Goal: Task Accomplishment & Management: Use online tool/utility

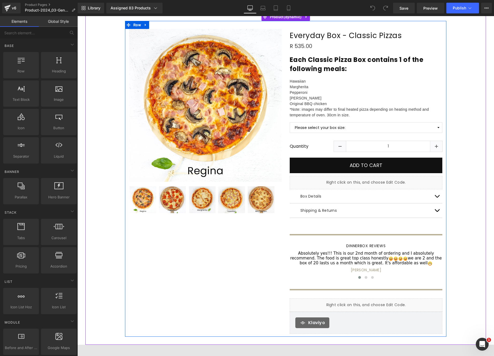
scroll to position [42, 0]
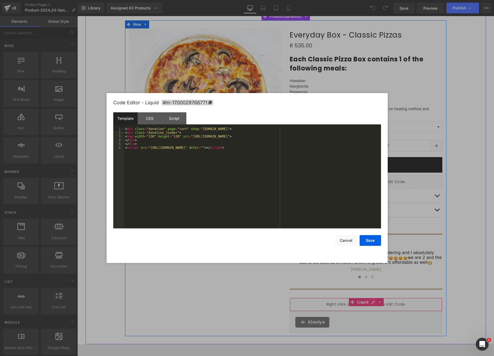
click at [372, 301] on icon at bounding box center [374, 302] width 4 height 4
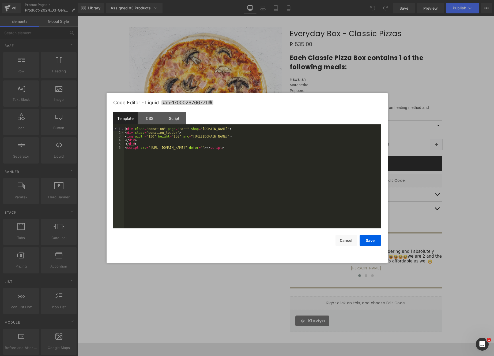
scroll to position [41, 0]
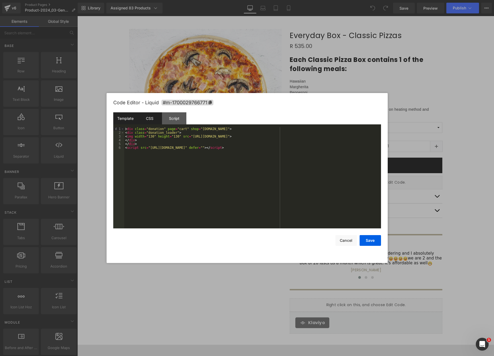
click at [147, 119] on div "CSS" at bounding box center [150, 118] width 24 height 12
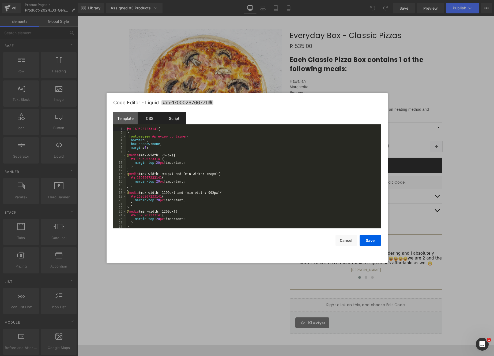
click at [172, 118] on div "Script" at bounding box center [174, 118] width 24 height 12
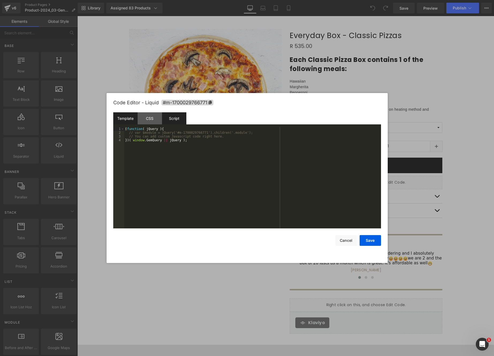
click at [128, 118] on div "Template" at bounding box center [125, 118] width 24 height 12
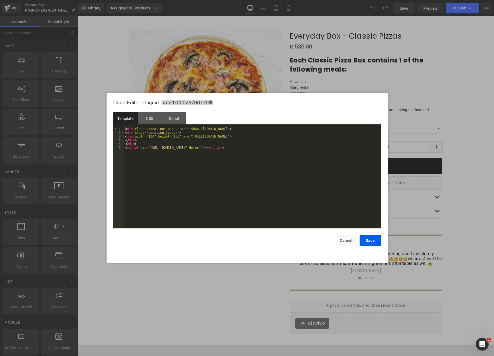
click at [169, 145] on div "< div class = "donation" page = "cart" shop = "falsebaykitchen.myshopify.com" >…" at bounding box center [252, 181] width 257 height 109
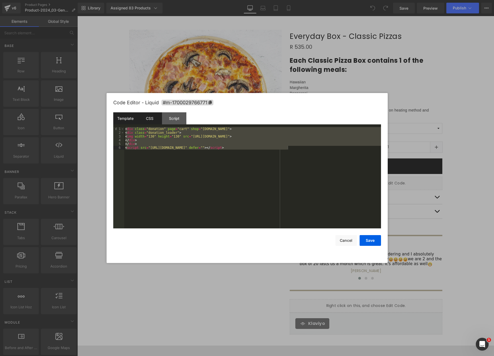
click at [151, 119] on div "CSS" at bounding box center [150, 118] width 24 height 12
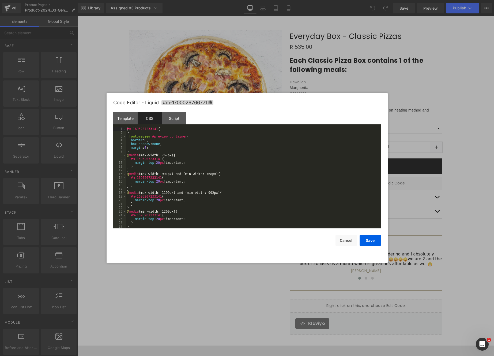
click at [142, 143] on div "#m-1695207233141 { } .fontpreview #preview_container { border : 0 ; box-shadow …" at bounding box center [252, 181] width 253 height 109
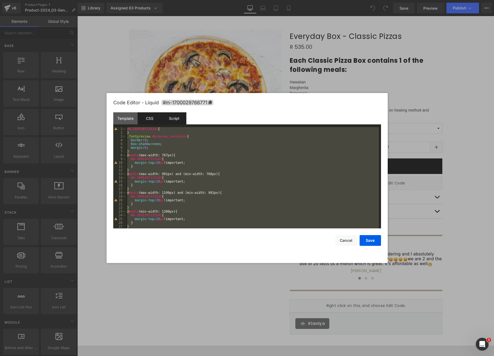
click at [176, 122] on div "Script" at bounding box center [174, 118] width 24 height 12
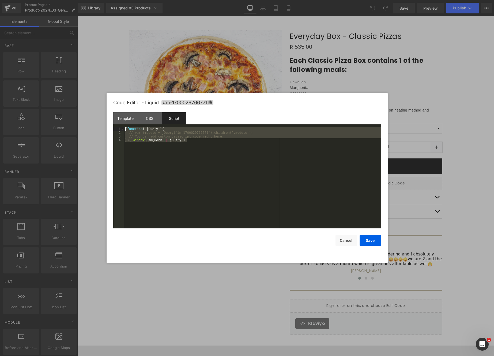
drag, startPoint x: 210, startPoint y: 140, endPoint x: 80, endPoint y: 127, distance: 131.2
click at [79, 127] on body "You are previewing how the will restyle your page. You can not edit Elements in…" at bounding box center [247, 178] width 494 height 356
click at [352, 244] on button "Cancel" at bounding box center [346, 240] width 21 height 11
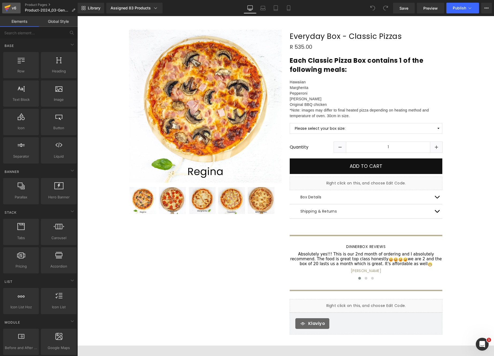
click at [3, 7] on link "v6" at bounding box center [11, 8] width 18 height 11
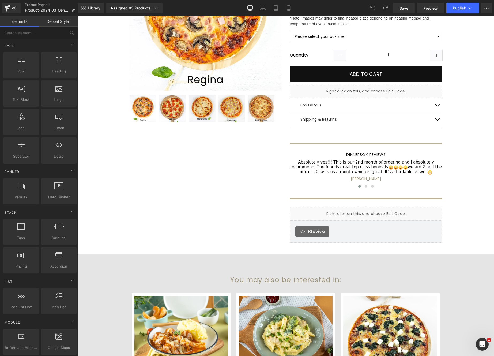
scroll to position [127, 0]
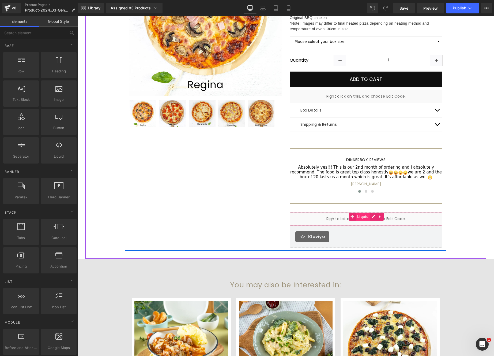
click at [362, 217] on span "Liquid" at bounding box center [363, 216] width 14 height 8
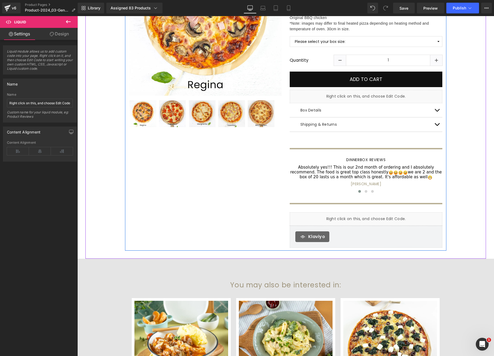
click at [374, 216] on link at bounding box center [372, 216] width 6 height 6
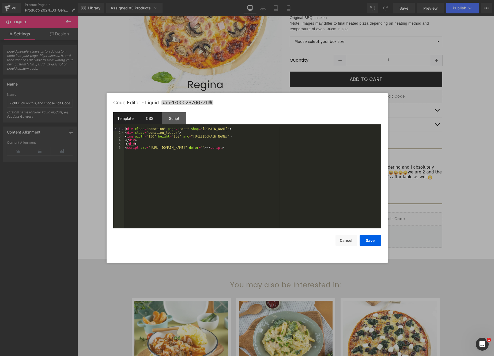
click at [144, 121] on div "CSS" at bounding box center [150, 118] width 24 height 12
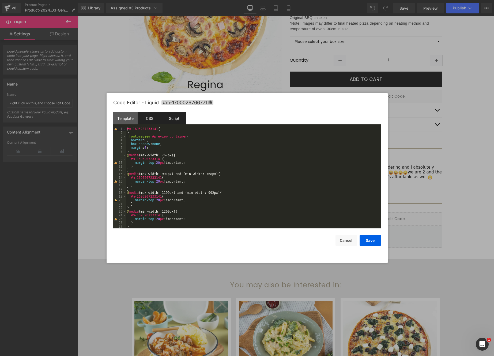
click at [174, 122] on div "Script" at bounding box center [174, 118] width 24 height 12
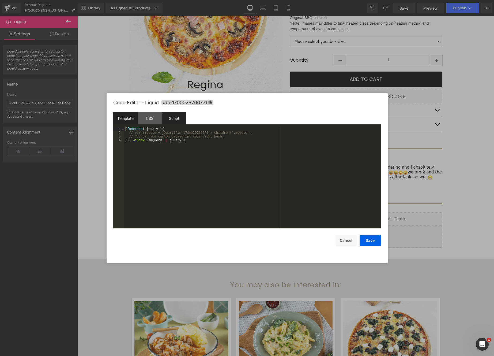
click at [125, 119] on div "Template" at bounding box center [125, 118] width 24 height 12
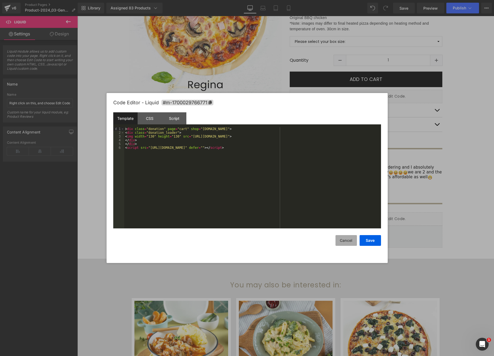
click at [342, 240] on button "Cancel" at bounding box center [346, 240] width 21 height 11
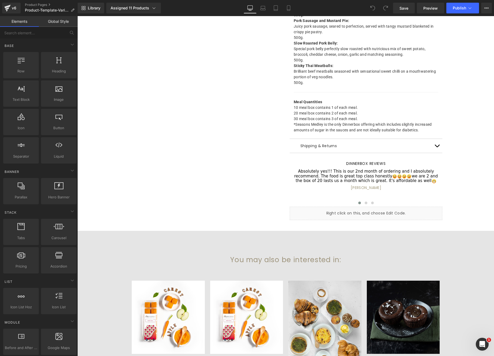
scroll to position [409, 0]
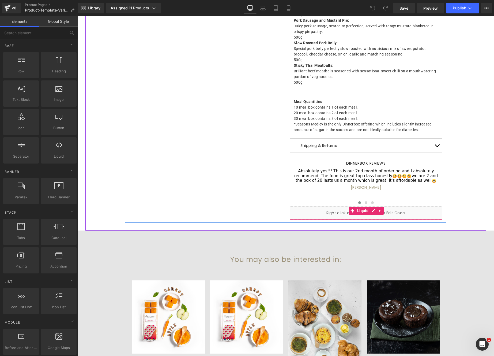
drag, startPoint x: 345, startPoint y: 223, endPoint x: 348, endPoint y: 223, distance: 3.8
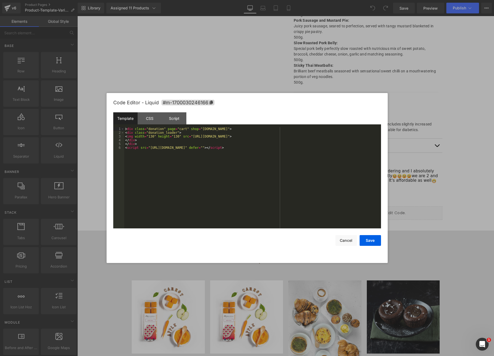
click at [345, 0] on div "You are previewing how the will restyle your page. You can not edit Elements in…" at bounding box center [247, 0] width 494 height 0
click at [152, 115] on div "CSS" at bounding box center [150, 118] width 24 height 12
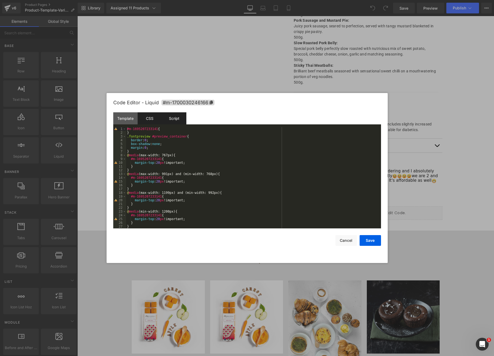
click at [174, 116] on div "Script" at bounding box center [174, 118] width 24 height 12
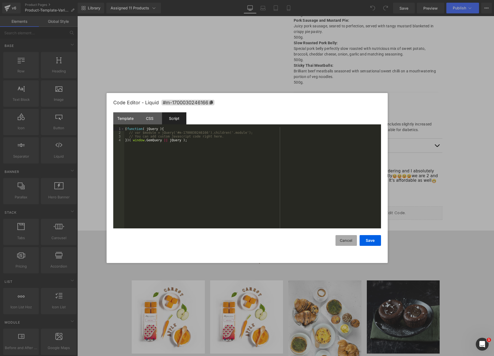
click at [347, 241] on button "Cancel" at bounding box center [346, 240] width 21 height 11
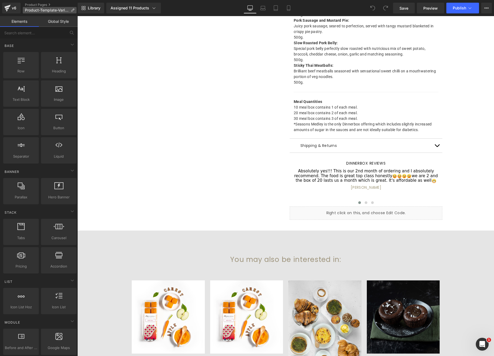
click at [51, 7] on p "Product-Template-Variant" at bounding box center [50, 10] width 54 height 6
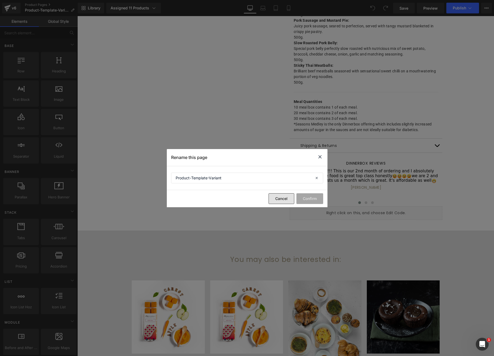
drag, startPoint x: 276, startPoint y: 198, endPoint x: 193, endPoint y: 178, distance: 85.6
click at [276, 198] on button "Cancel" at bounding box center [282, 198] width 26 height 11
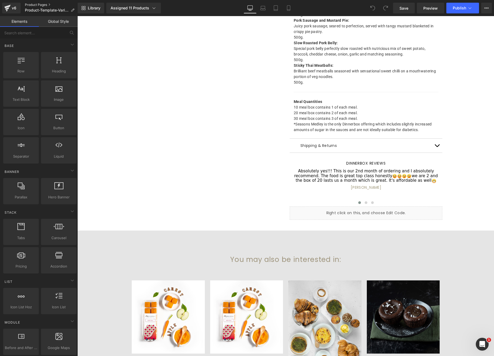
click at [34, 5] on link "Product Pages" at bounding box center [52, 5] width 54 height 4
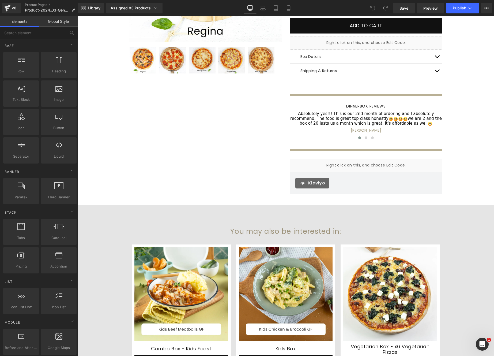
scroll to position [179, 0]
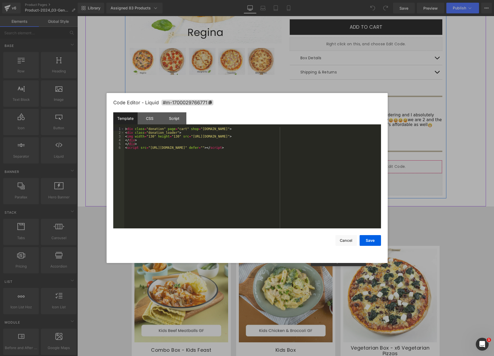
click at [372, 163] on icon at bounding box center [374, 164] width 4 height 4
click at [151, 121] on div "CSS" at bounding box center [150, 118] width 24 height 12
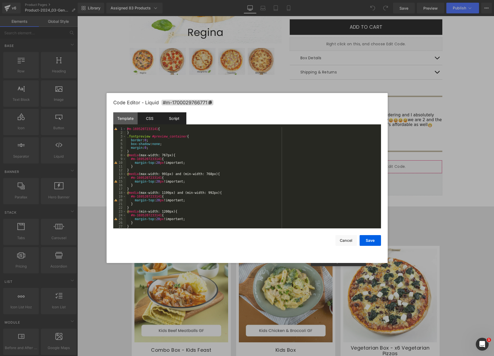
click at [176, 119] on div "Script" at bounding box center [174, 118] width 24 height 12
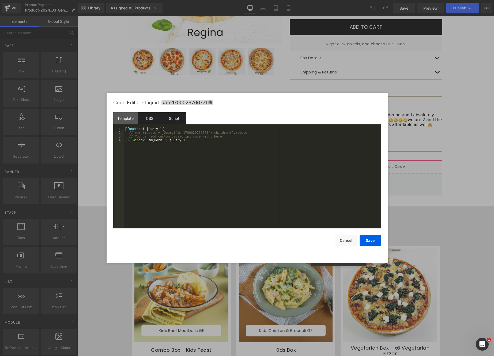
click at [149, 119] on div "CSS" at bounding box center [150, 118] width 24 height 12
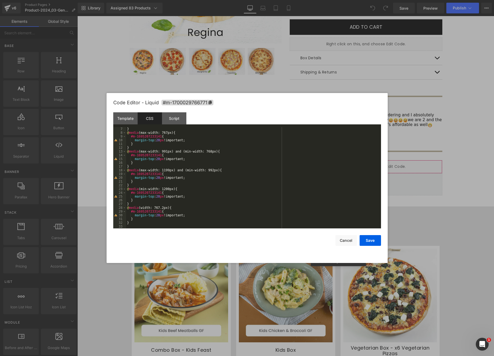
scroll to position [0, 0]
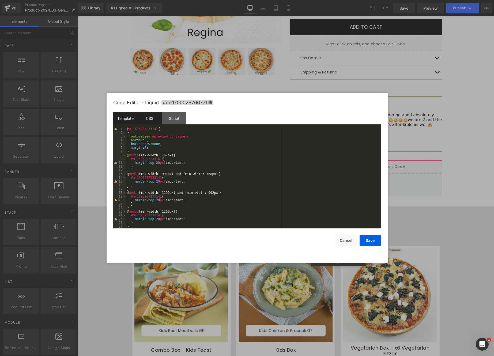
click at [128, 120] on div "Template" at bounding box center [125, 118] width 24 height 12
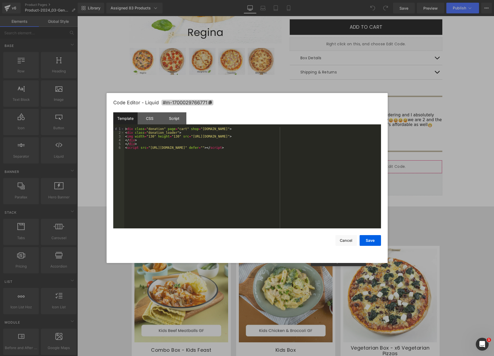
click at [212, 102] on icon at bounding box center [209, 102] width 3 height 4
click at [147, 123] on div "CSS" at bounding box center [150, 118] width 24 height 12
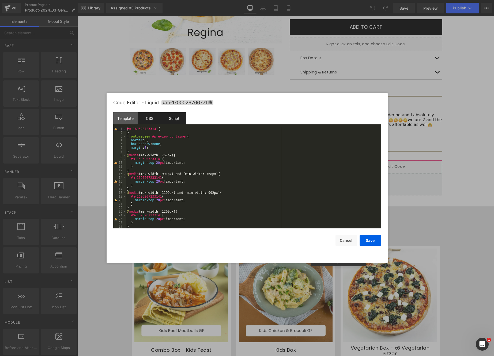
click at [175, 120] on div "Script" at bounding box center [174, 118] width 24 height 12
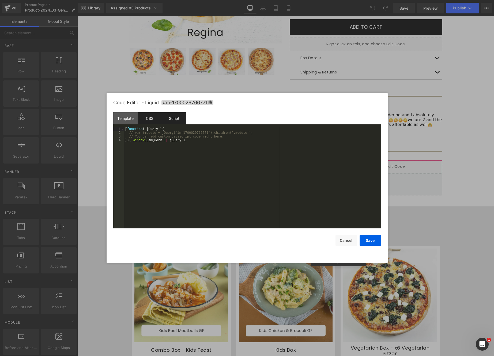
click at [149, 118] on div "CSS" at bounding box center [150, 118] width 24 height 12
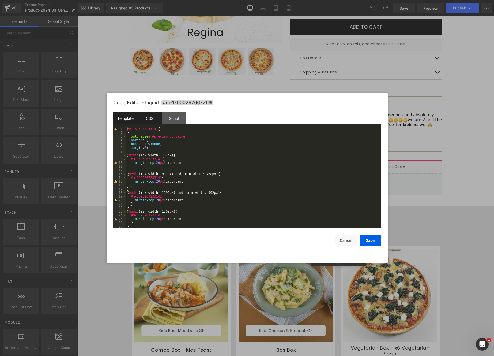
click at [129, 118] on div "Template" at bounding box center [125, 118] width 24 height 12
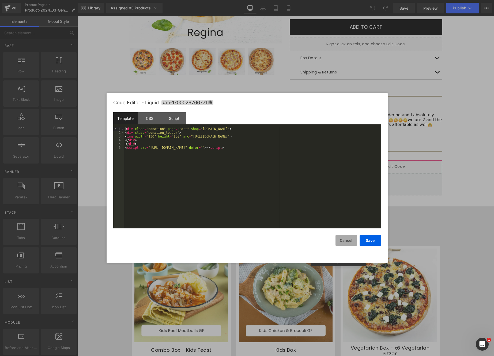
click at [346, 242] on button "Cancel" at bounding box center [346, 240] width 21 height 11
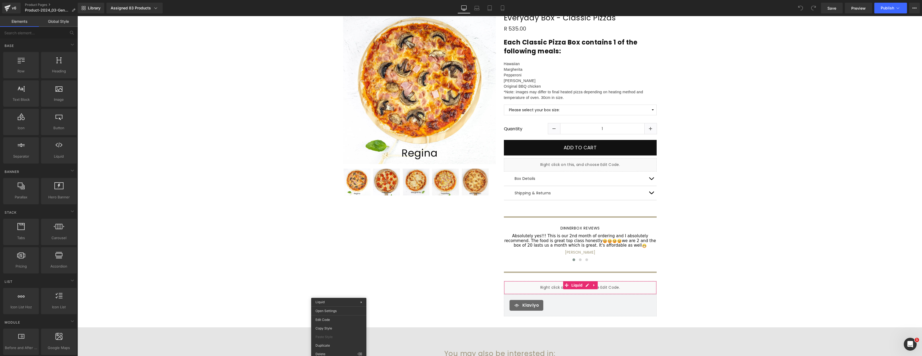
scroll to position [52, 0]
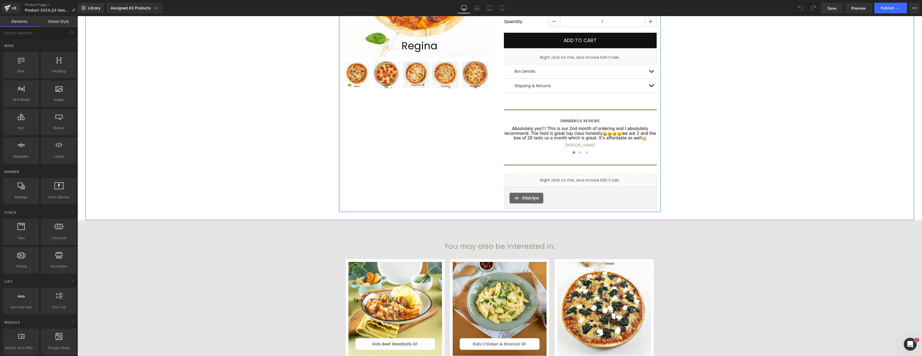
scroll to position [163, 0]
click at [574, 178] on div "Liquid" at bounding box center [580, 179] width 153 height 13
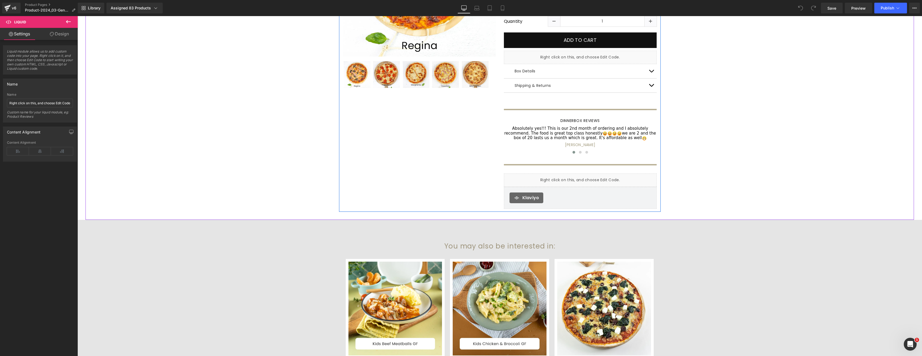
click at [587, 177] on icon at bounding box center [585, 177] width 3 height 3
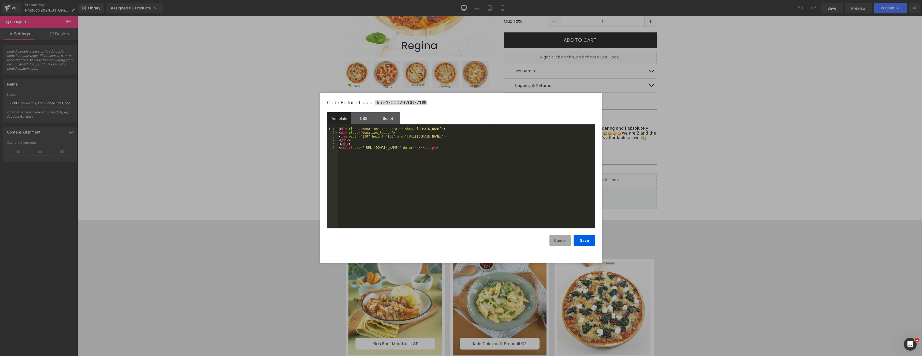
click at [561, 239] on button "Cancel" at bounding box center [559, 240] width 21 height 11
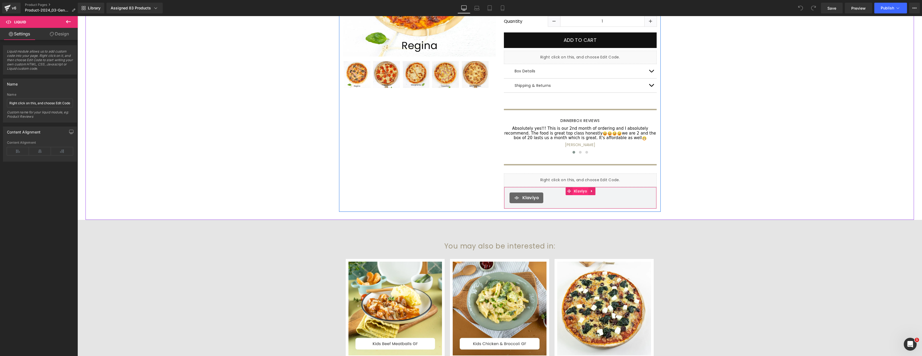
click at [574, 193] on span "Klaviyo" at bounding box center [580, 191] width 16 height 8
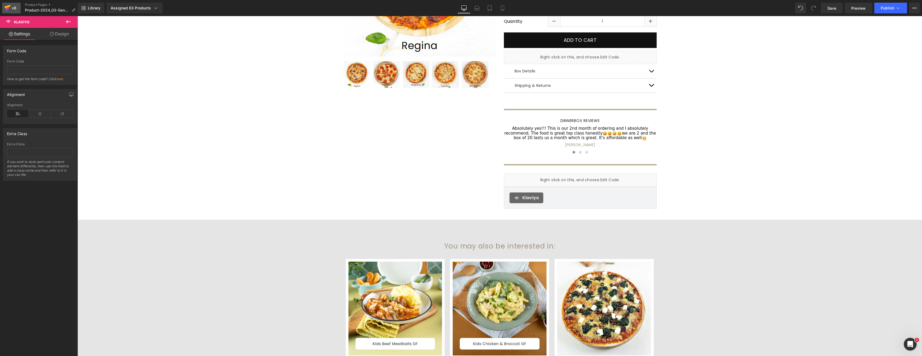
click at [14, 6] on div "v6" at bounding box center [14, 8] width 7 height 7
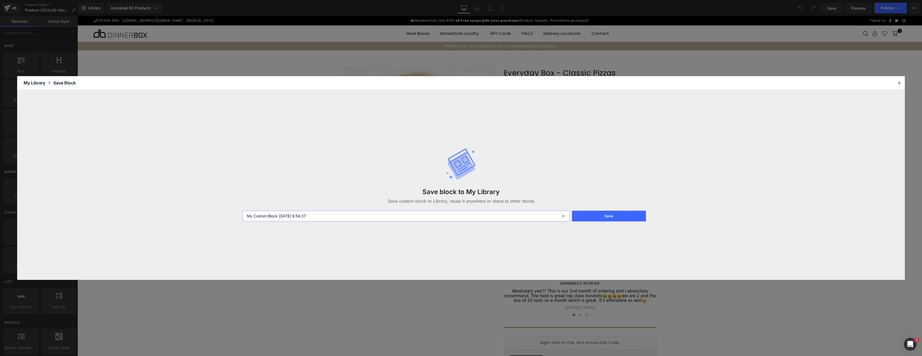
click at [400, 218] on input "My Custom Block [DATE] 9:54:37" at bounding box center [405, 216] width 327 height 11
type input "Product | Payment Options"
click at [612, 214] on button "Save" at bounding box center [609, 216] width 74 height 11
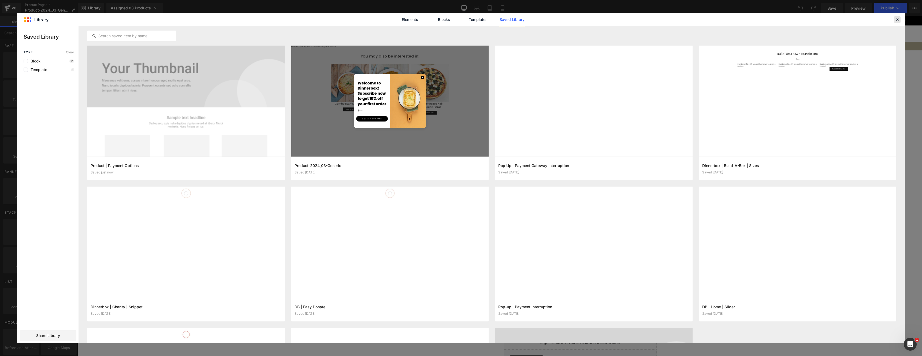
click at [899, 20] on icon at bounding box center [897, 19] width 5 height 5
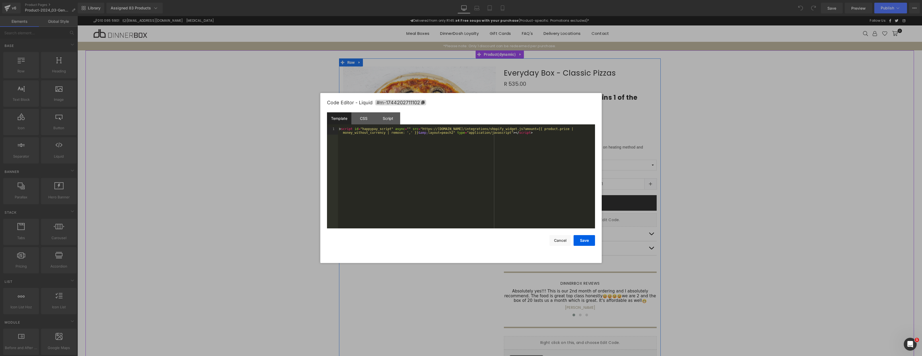
click at [586, 219] on link at bounding box center [586, 217] width 6 height 6
click at [453, 156] on div "< script id = "happypay_script" async = "" src = "https://[DOMAIN_NAME]/integra…" at bounding box center [466, 185] width 257 height 116
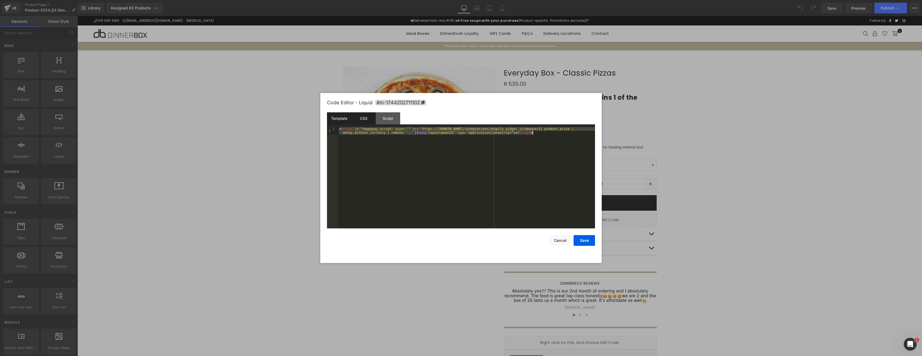
click at [364, 123] on div "CSS" at bounding box center [363, 118] width 24 height 12
drag, startPoint x: 356, startPoint y: 140, endPoint x: 333, endPoint y: 120, distance: 30.3
click at [333, 120] on div "Template CSS Script Data 1 < script id = "happypay_script" async = "" src = "ht…" at bounding box center [461, 170] width 268 height 116
click at [387, 119] on div "Script" at bounding box center [388, 118] width 24 height 12
drag, startPoint x: 412, startPoint y: 142, endPoint x: 270, endPoint y: 128, distance: 142.6
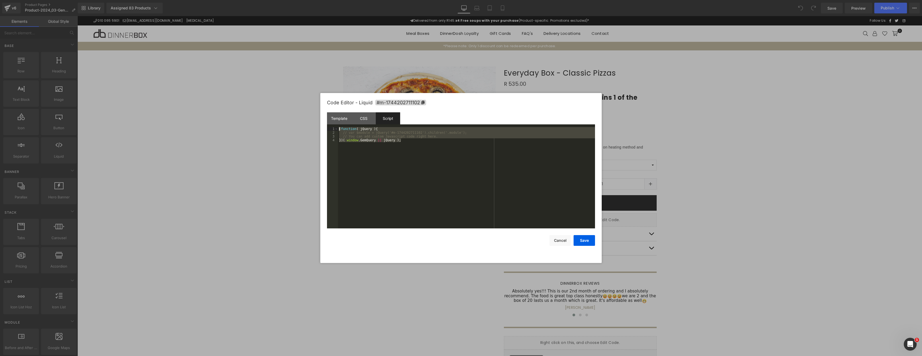
click at [268, 128] on body "You are previewing how the will restyle your page. You can not edit Elements in…" at bounding box center [461, 178] width 922 height 356
click at [556, 240] on button "Cancel" at bounding box center [559, 240] width 21 height 11
